Goal: Task Accomplishment & Management: Complete application form

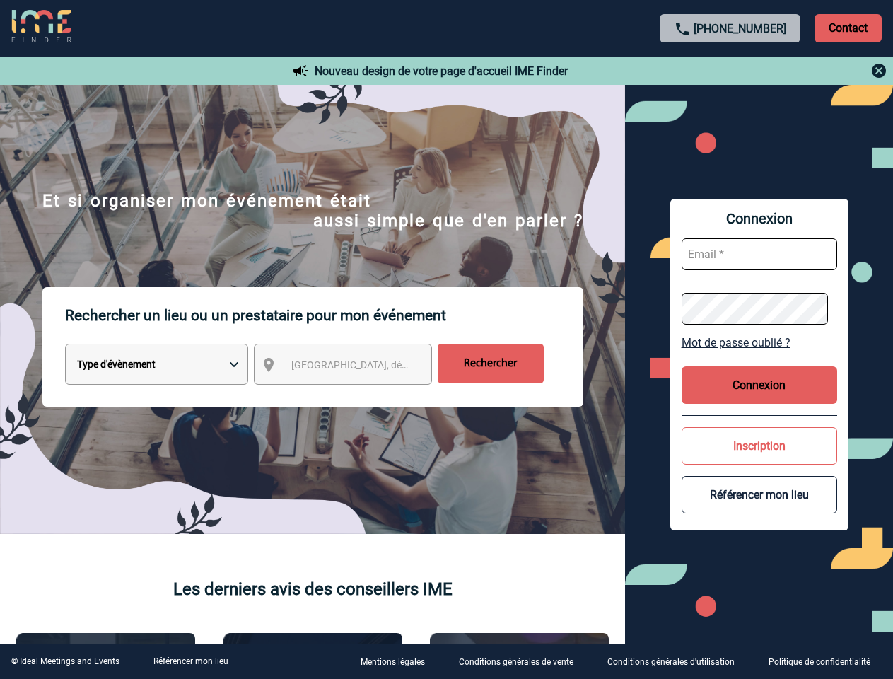
click at [446, 340] on p "Rechercher un lieu ou un prestataire pour mon événement" at bounding box center [324, 315] width 519 height 57
click at [848, 28] on p "Contact" at bounding box center [848, 28] width 67 height 28
click at [731, 71] on div at bounding box center [731, 70] width 315 height 17
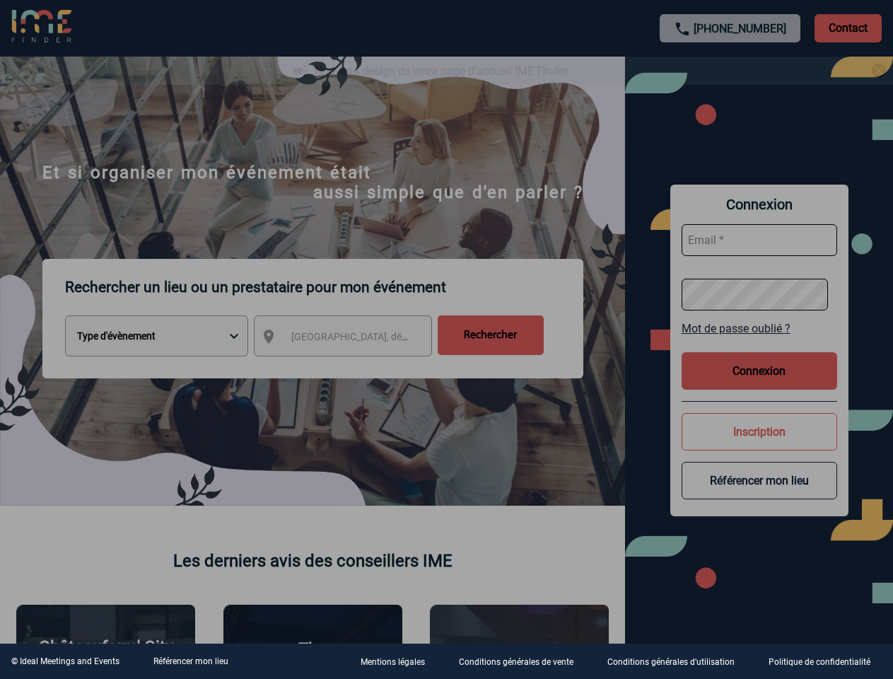
click at [356, 367] on div at bounding box center [446, 339] width 893 height 679
click at [760, 342] on div at bounding box center [446, 339] width 893 height 679
click at [760, 385] on div at bounding box center [446, 339] width 893 height 679
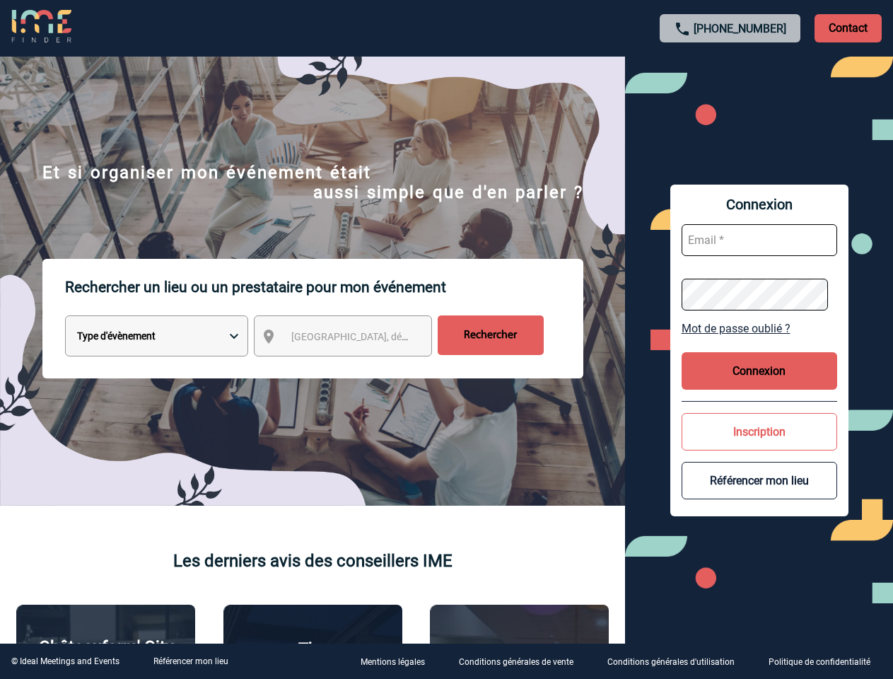
click at [760, 446] on button "Inscription" at bounding box center [760, 431] width 156 height 37
click at [760, 494] on button "Référencer mon lieu" at bounding box center [760, 480] width 156 height 37
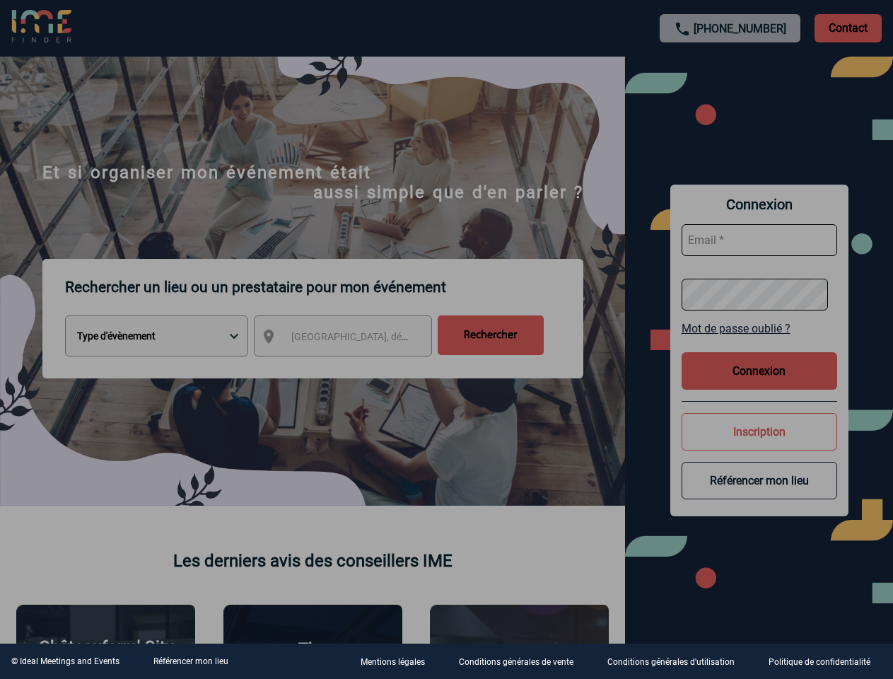
click at [190, 661] on link "Référencer mon lieu" at bounding box center [191, 661] width 75 height 10
